Goal: Find specific page/section: Find specific page/section

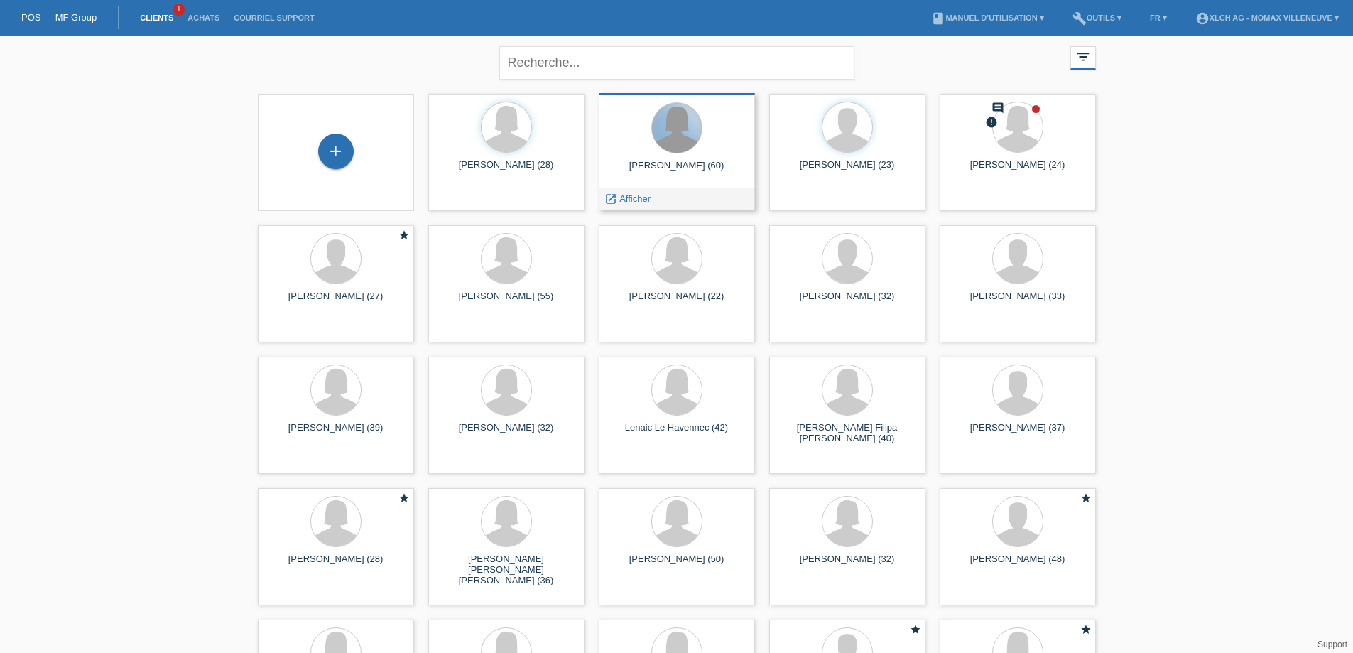
click at [676, 132] on div at bounding box center [677, 128] width 50 height 50
click at [678, 144] on div at bounding box center [677, 128] width 50 height 50
click at [660, 158] on div "Yves Meunier (60) launch Afficher" at bounding box center [677, 151] width 156 height 117
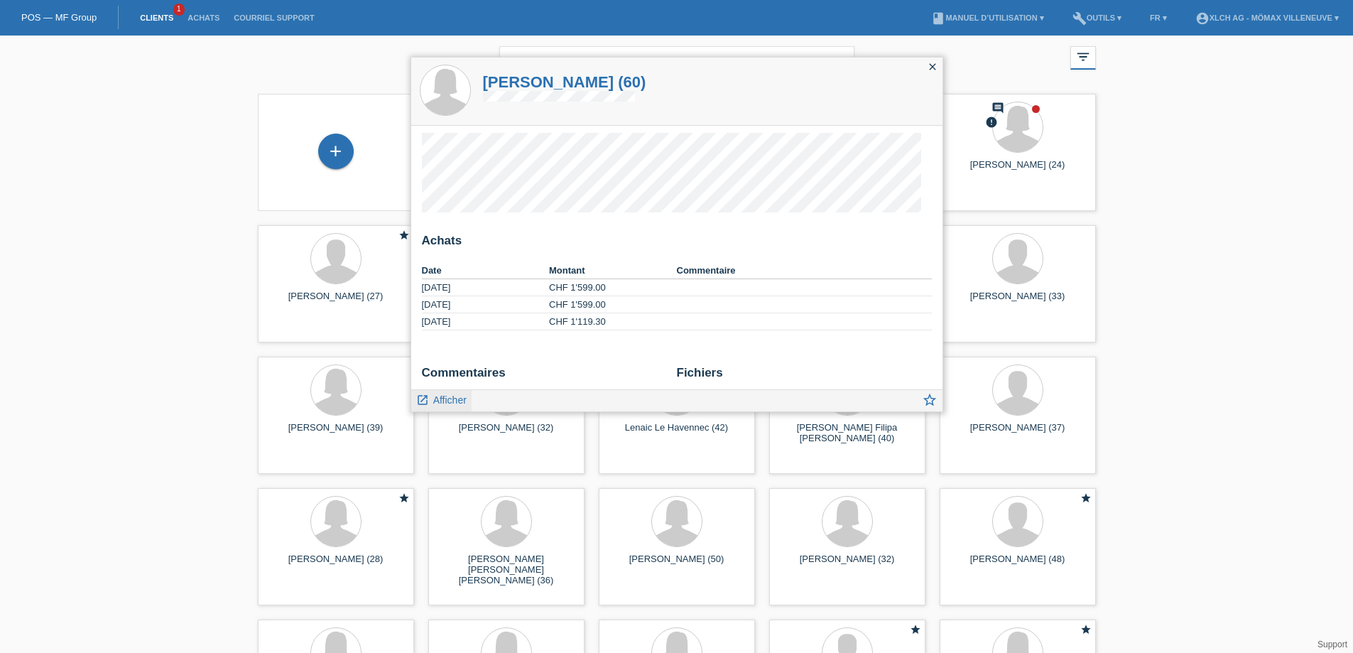
click at [451, 398] on span "Afficher" at bounding box center [449, 399] width 33 height 11
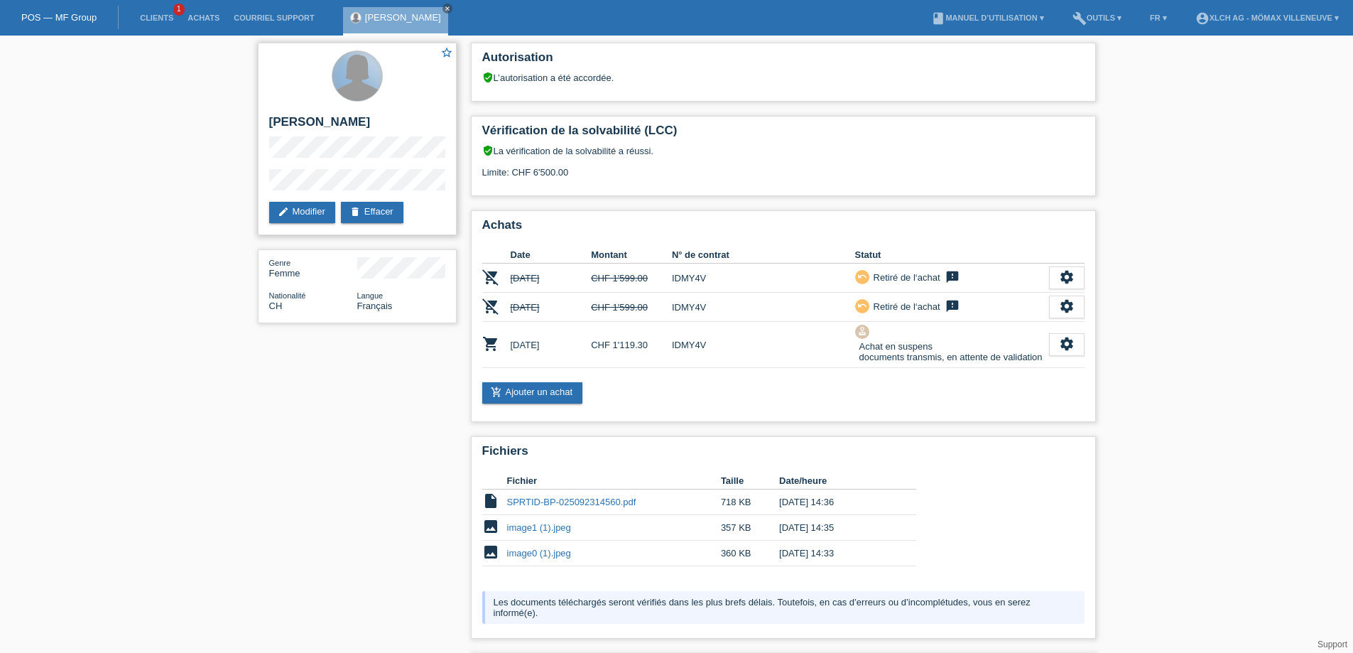
click at [353, 78] on div at bounding box center [358, 76] width 50 height 50
click at [293, 276] on div "Genre Femme" at bounding box center [313, 267] width 88 height 21
click at [444, 8] on icon "close" at bounding box center [447, 8] width 7 height 7
click at [165, 18] on link "Clients" at bounding box center [157, 17] width 48 height 9
